Goal: Transaction & Acquisition: Purchase product/service

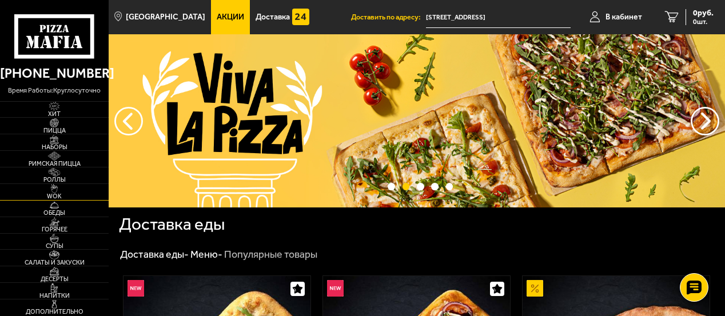
click at [59, 186] on img at bounding box center [54, 188] width 29 height 9
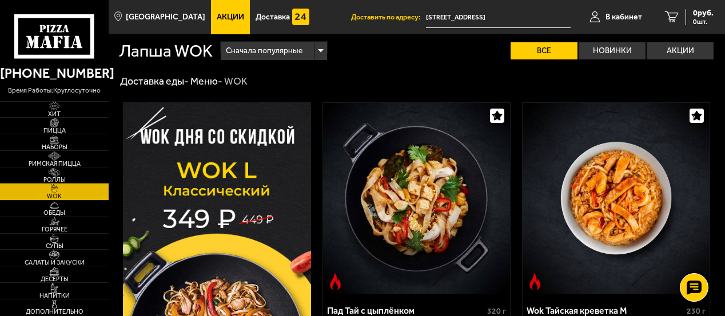
click at [59, 177] on span "Роллы" at bounding box center [54, 180] width 109 height 6
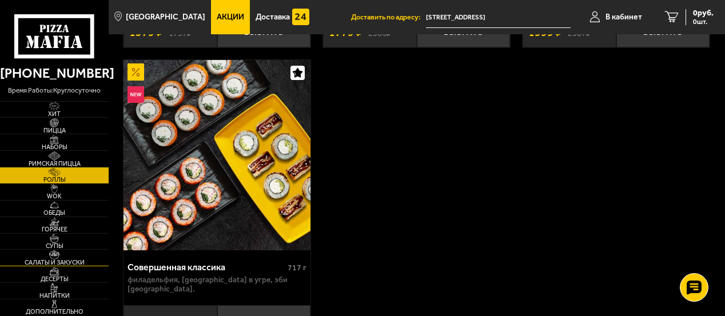
scroll to position [1602, 0]
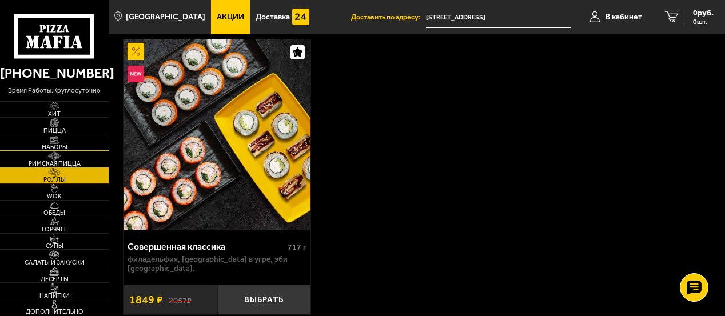
click at [59, 141] on img at bounding box center [54, 139] width 29 height 9
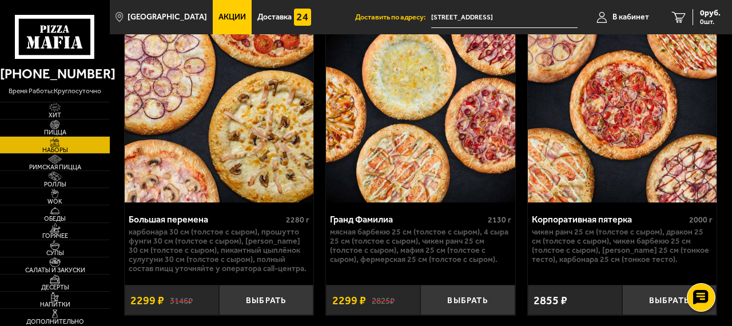
scroll to position [2563, 0]
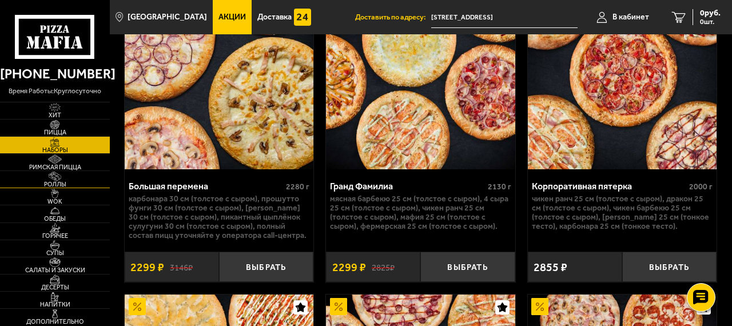
click at [51, 186] on span "Роллы" at bounding box center [55, 184] width 110 height 6
